Goal: Navigation & Orientation: Find specific page/section

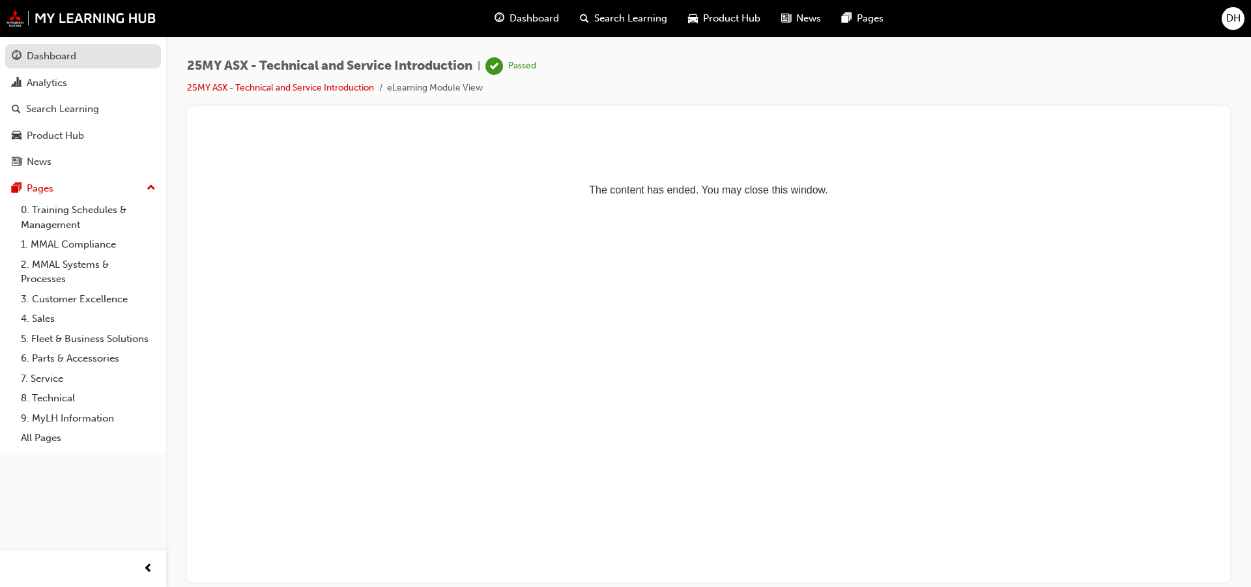
click at [104, 67] on link "Dashboard" at bounding box center [83, 56] width 156 height 24
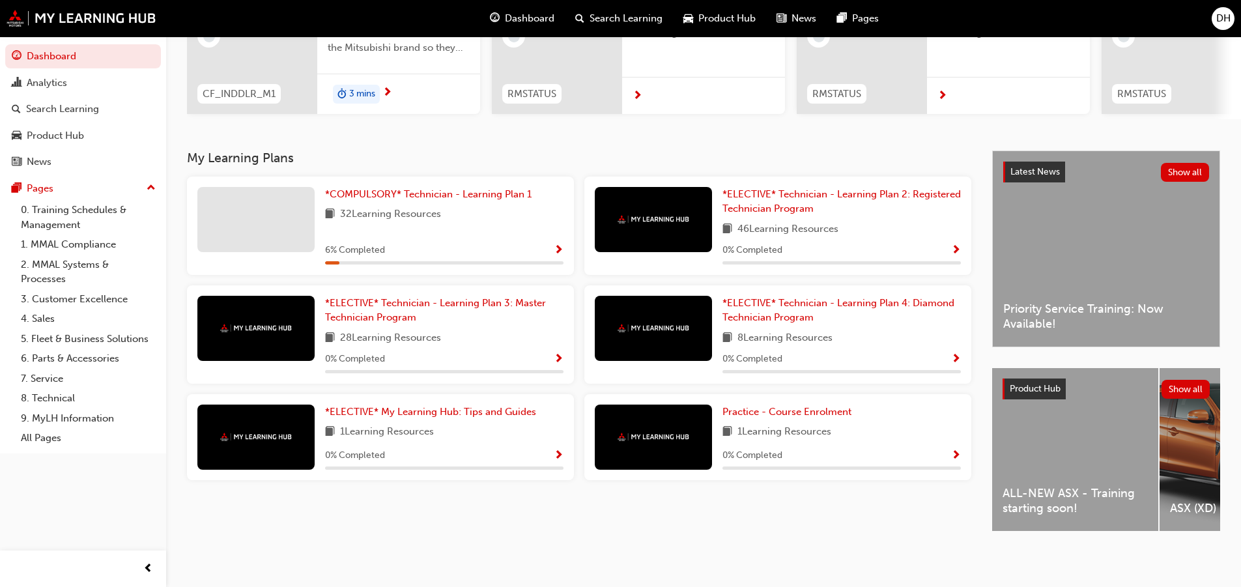
scroll to position [192, 0]
click at [509, 249] on div "6 % Completed" at bounding box center [444, 250] width 238 height 16
click at [558, 245] on span "Show Progress" at bounding box center [559, 251] width 10 height 12
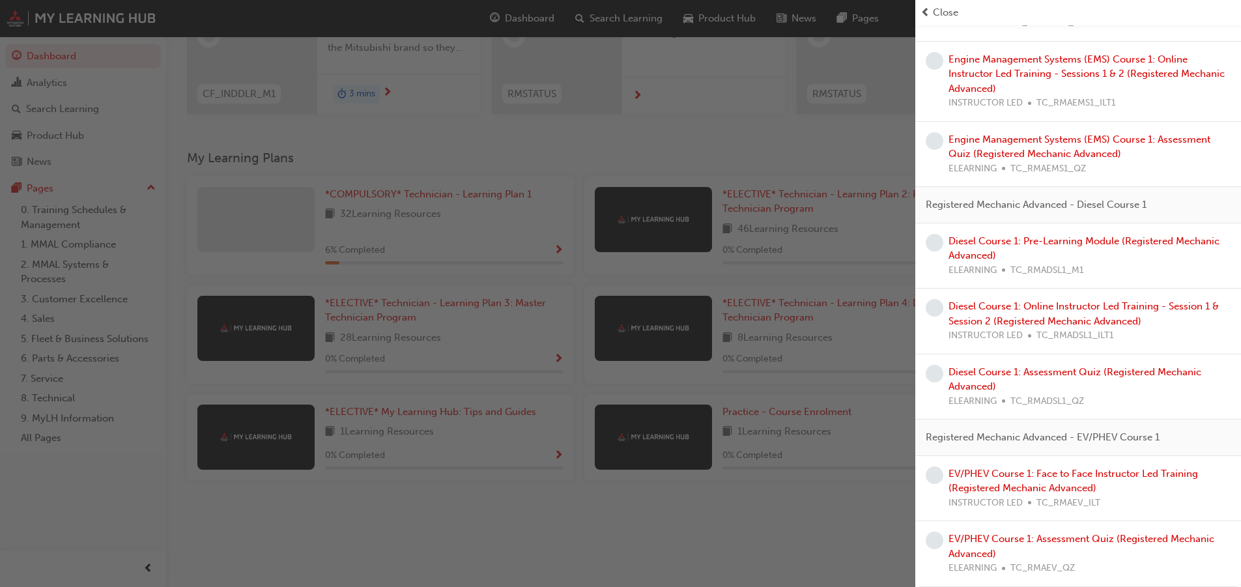
scroll to position [1847, 0]
click at [590, 552] on div "button" at bounding box center [457, 293] width 915 height 587
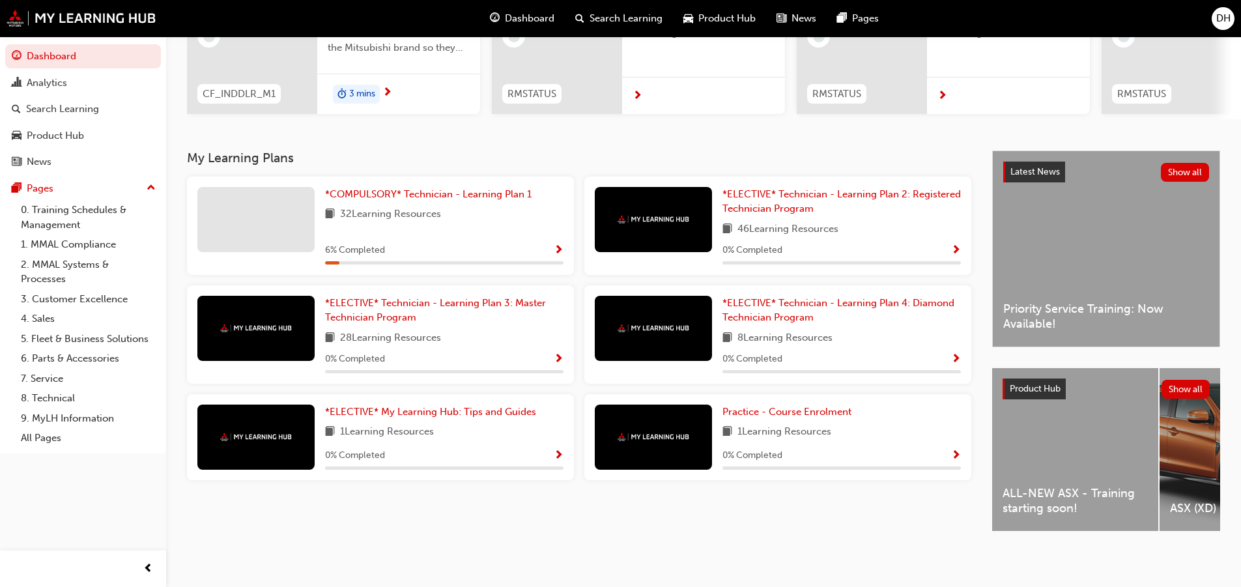
scroll to position [188, 0]
click at [83, 136] on div "Product Hub" at bounding box center [55, 135] width 57 height 15
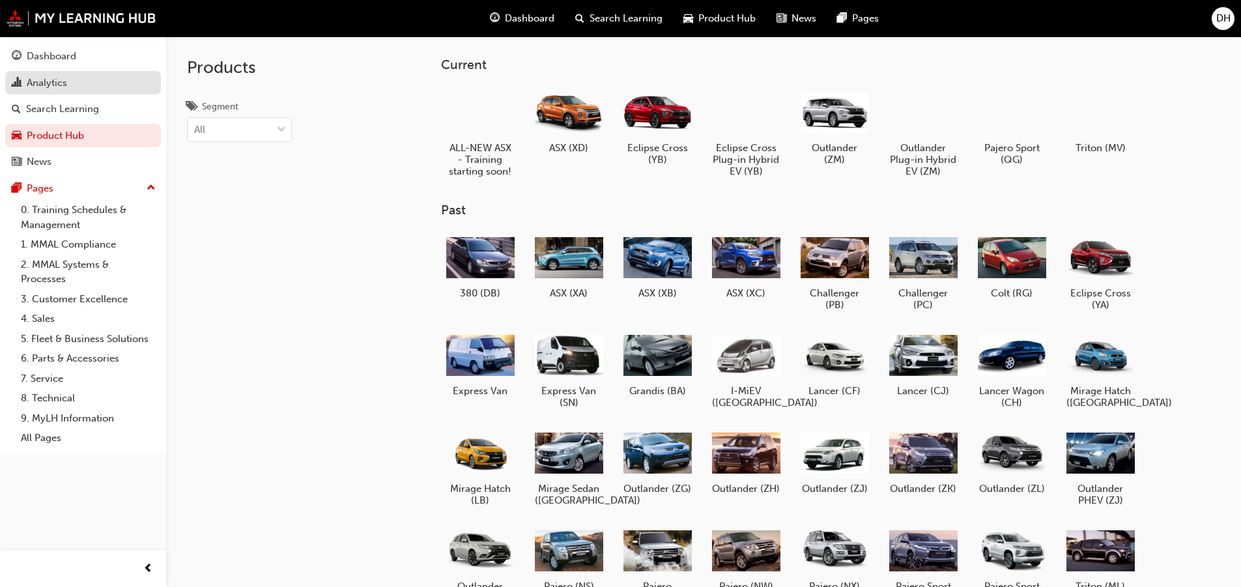
click at [74, 87] on div "Analytics" at bounding box center [83, 83] width 143 height 16
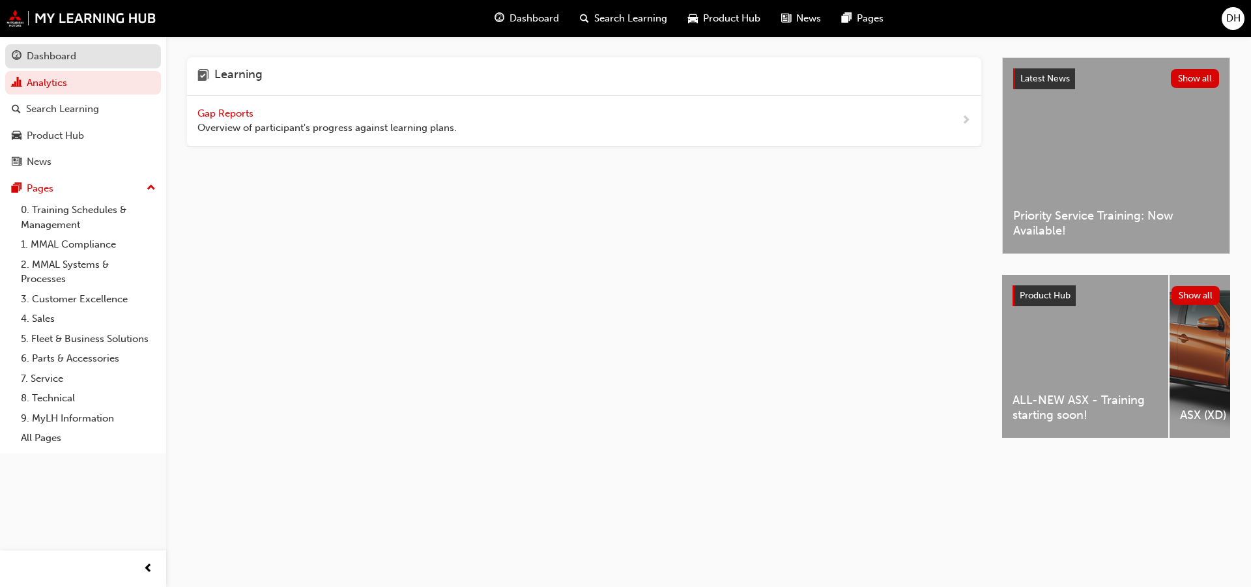
click at [78, 51] on div "Dashboard" at bounding box center [83, 56] width 143 height 16
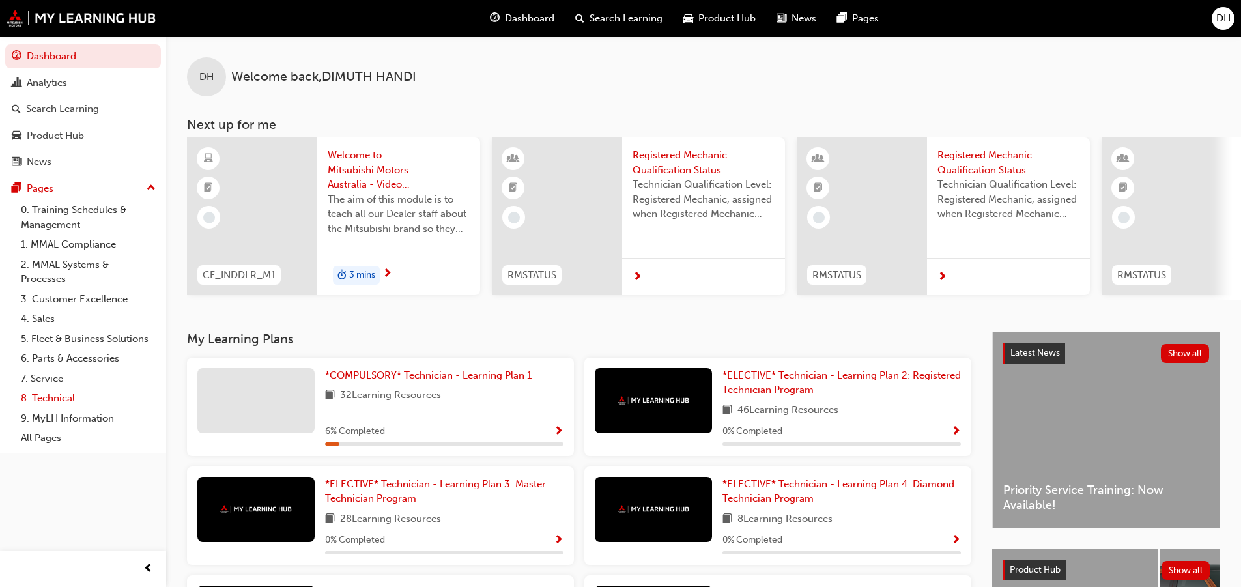
click at [66, 399] on link "8. Technical" at bounding box center [88, 398] width 145 height 20
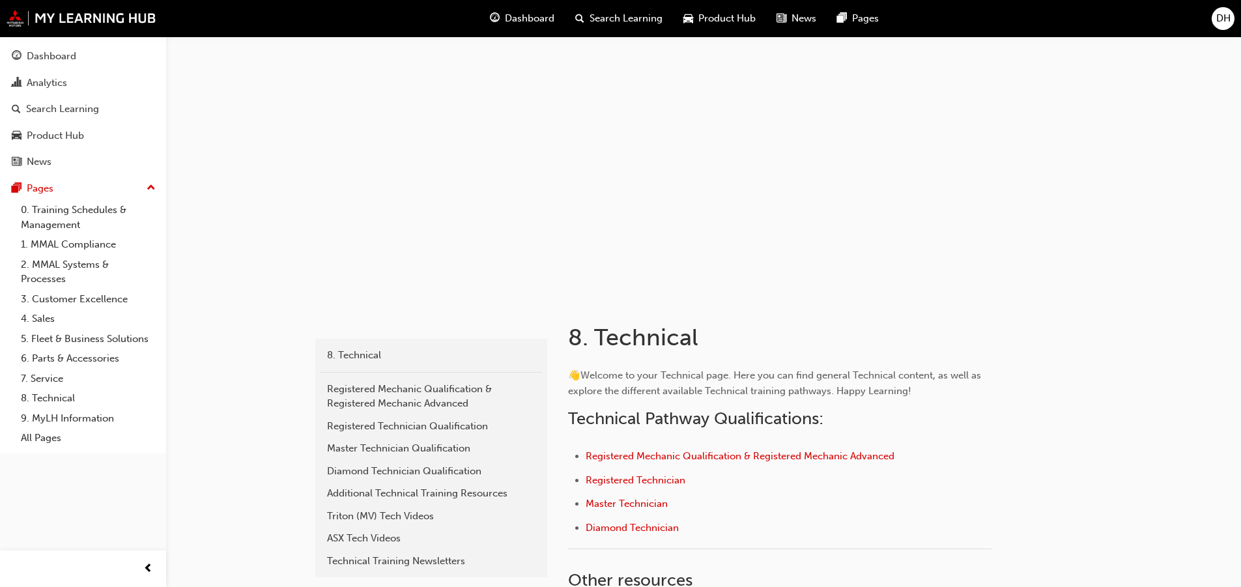
click at [704, 10] on div "Product Hub" at bounding box center [719, 18] width 93 height 27
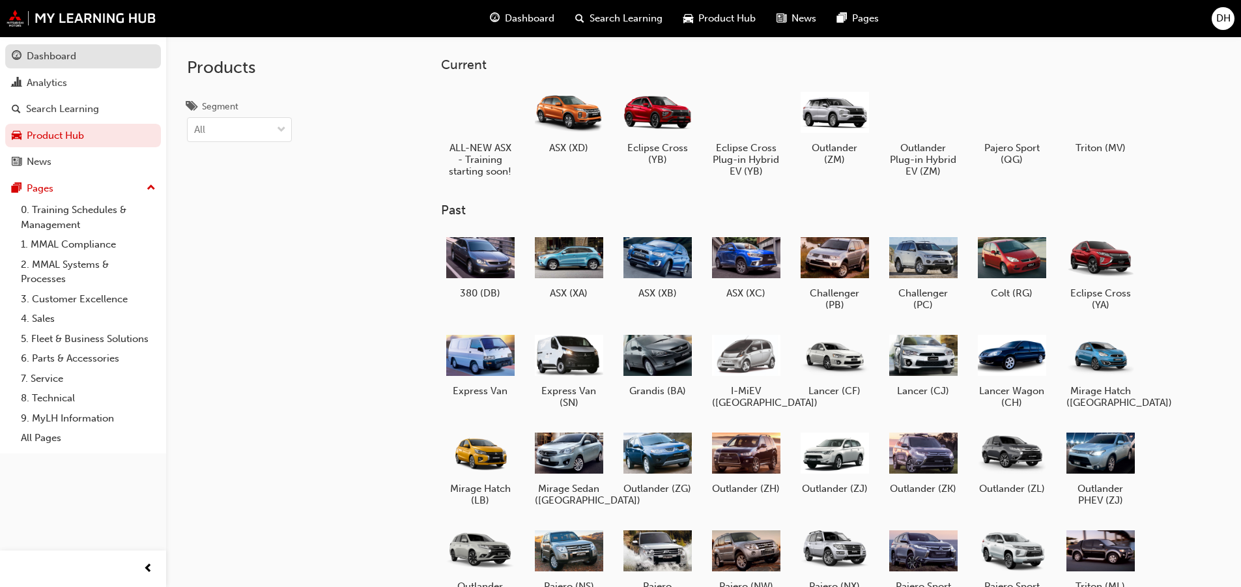
click at [78, 44] on link "Dashboard" at bounding box center [83, 56] width 156 height 24
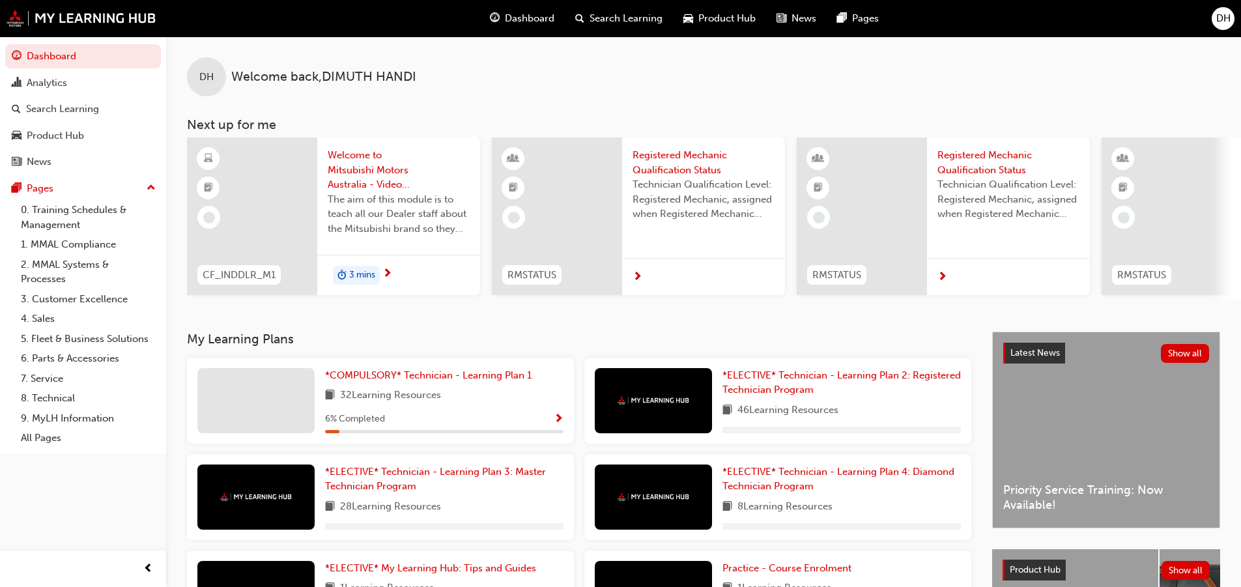
click at [1231, 22] on div "DH" at bounding box center [1223, 18] width 23 height 23
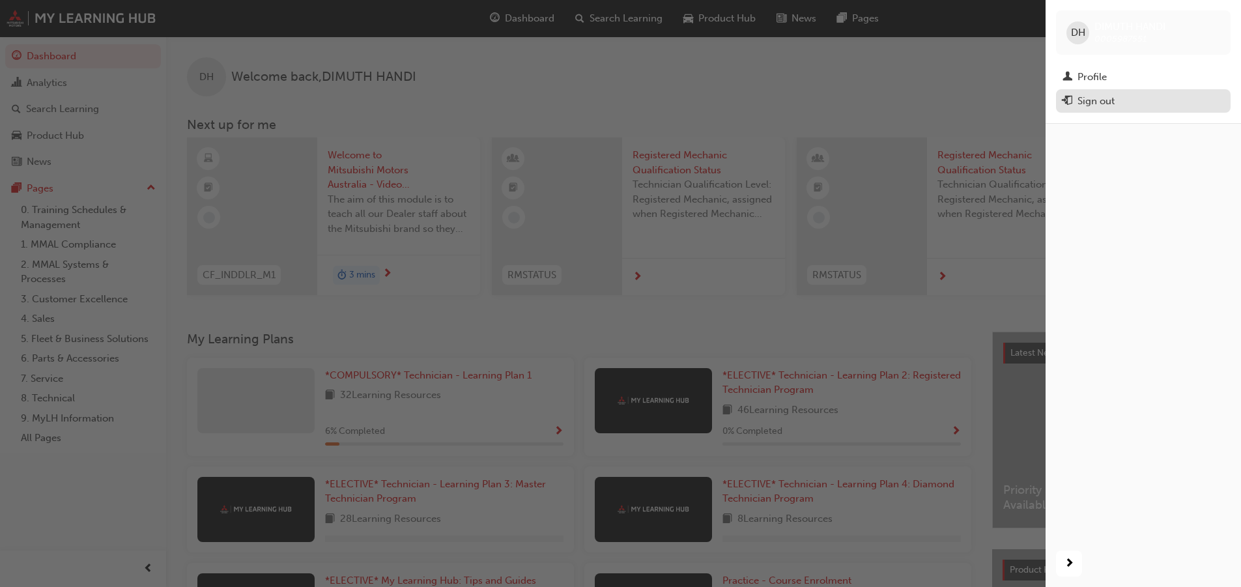
click at [1152, 96] on div "Sign out" at bounding box center [1144, 101] width 162 height 16
